Goal: Task Accomplishment & Management: Complete application form

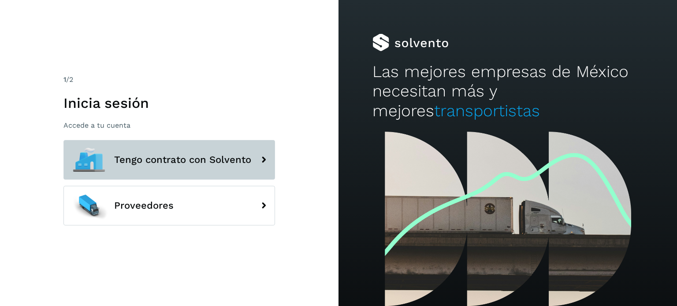
click at [157, 147] on button "Tengo contrato con Solvento" at bounding box center [168, 160] width 211 height 40
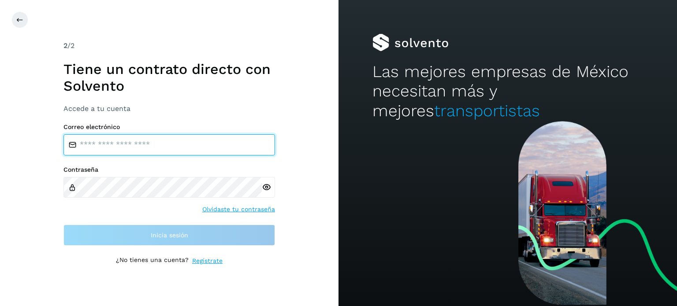
type input "**********"
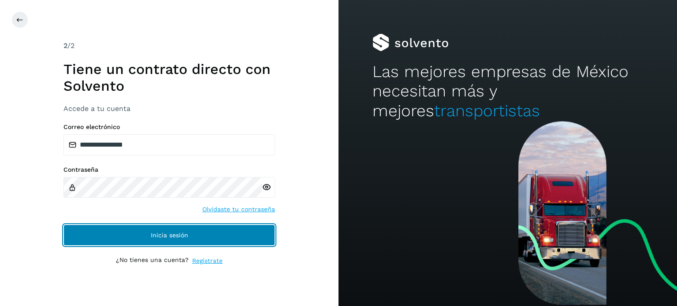
click at [170, 235] on span "Inicia sesión" at bounding box center [169, 235] width 37 height 6
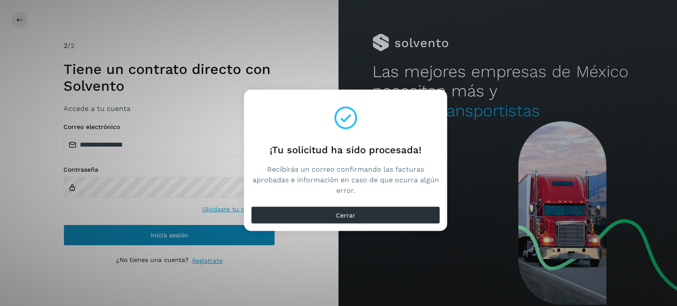
click at [170, 236] on div "¡Tu solicitud ha sido procesada! Recibirás un correo confirmando las facturas a…" at bounding box center [338, 153] width 677 height 306
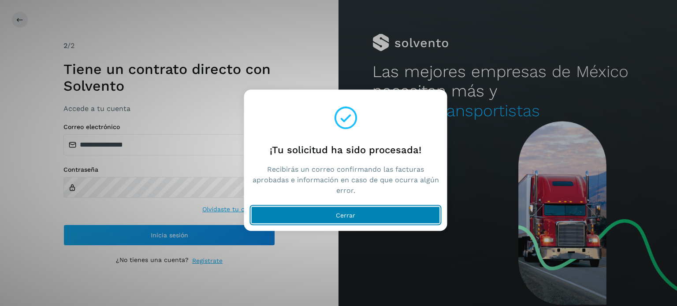
click at [340, 213] on span "Cerrar" at bounding box center [345, 215] width 19 height 6
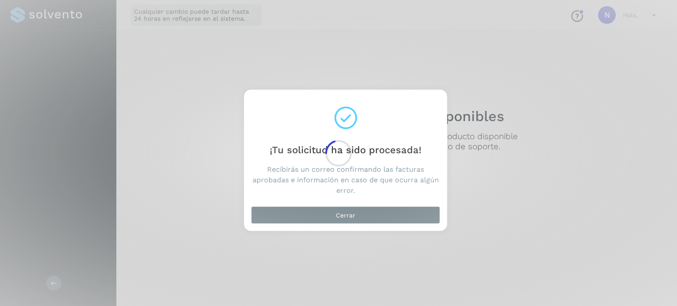
click at [310, 218] on div at bounding box center [338, 153] width 677 height 306
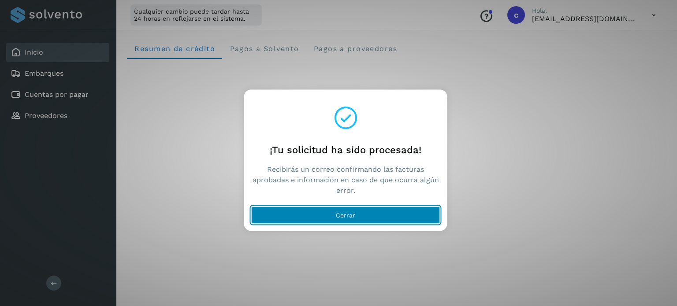
click at [316, 219] on button "Cerrar" at bounding box center [345, 215] width 189 height 18
click at [329, 213] on button "Cerrar" at bounding box center [345, 215] width 189 height 18
